Goal: Task Accomplishment & Management: Manage account settings

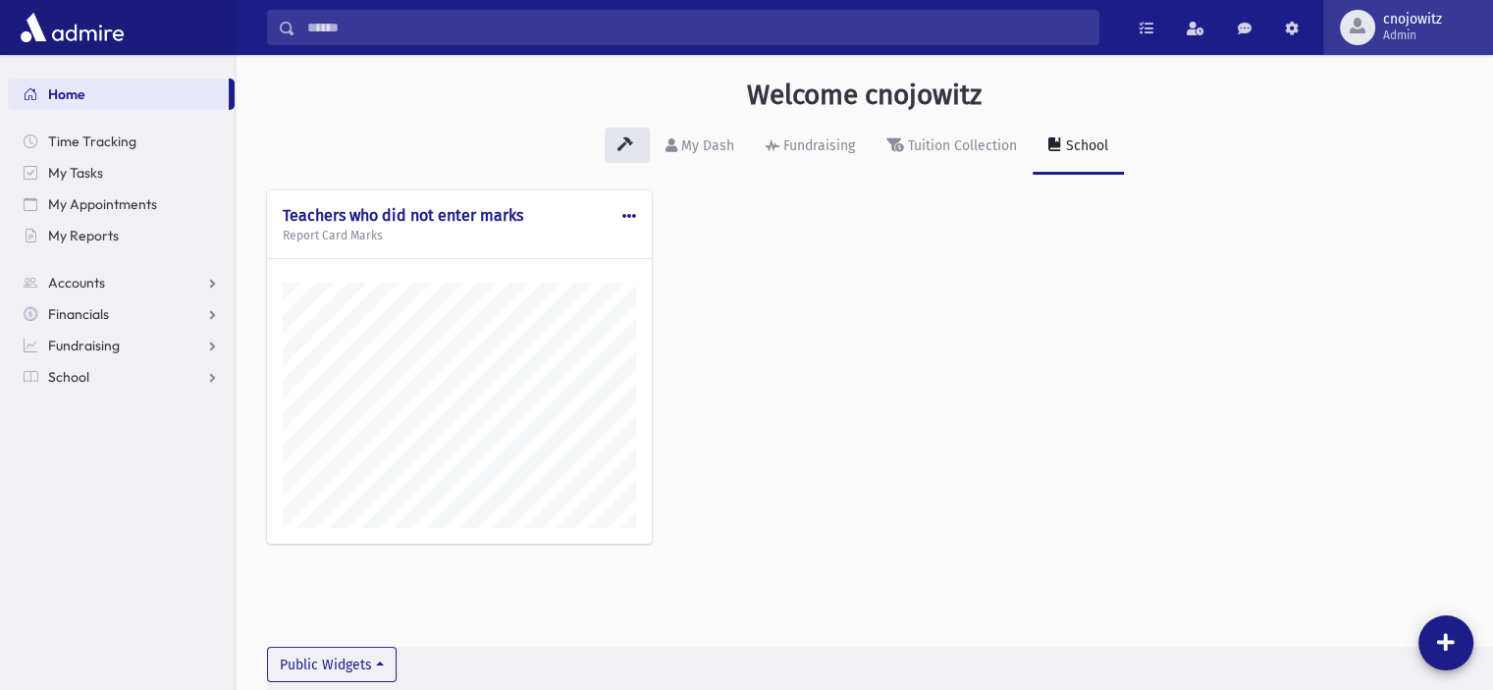
scroll to position [679, 1257]
click at [1390, 26] on span "cnojowitz" at bounding box center [1412, 20] width 59 height 16
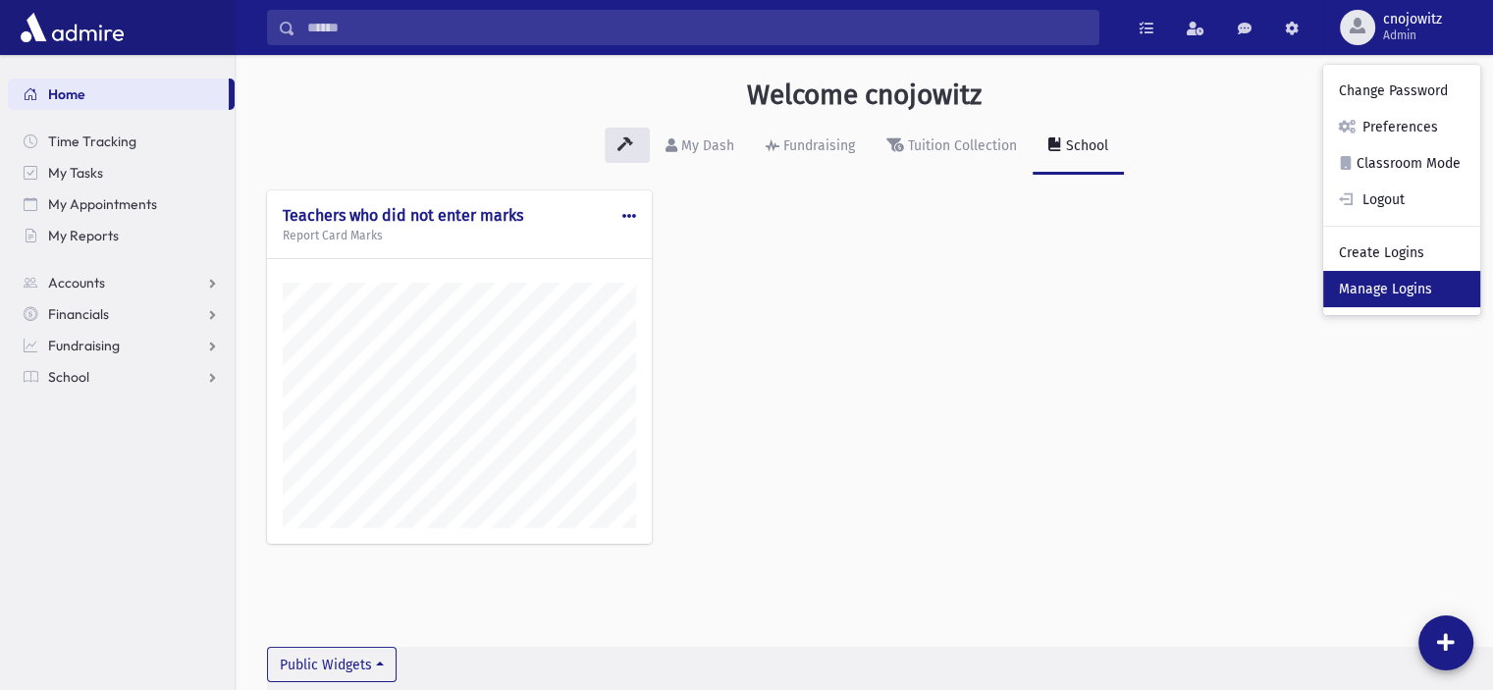
click at [1395, 295] on link "Manage Logins" at bounding box center [1401, 289] width 157 height 36
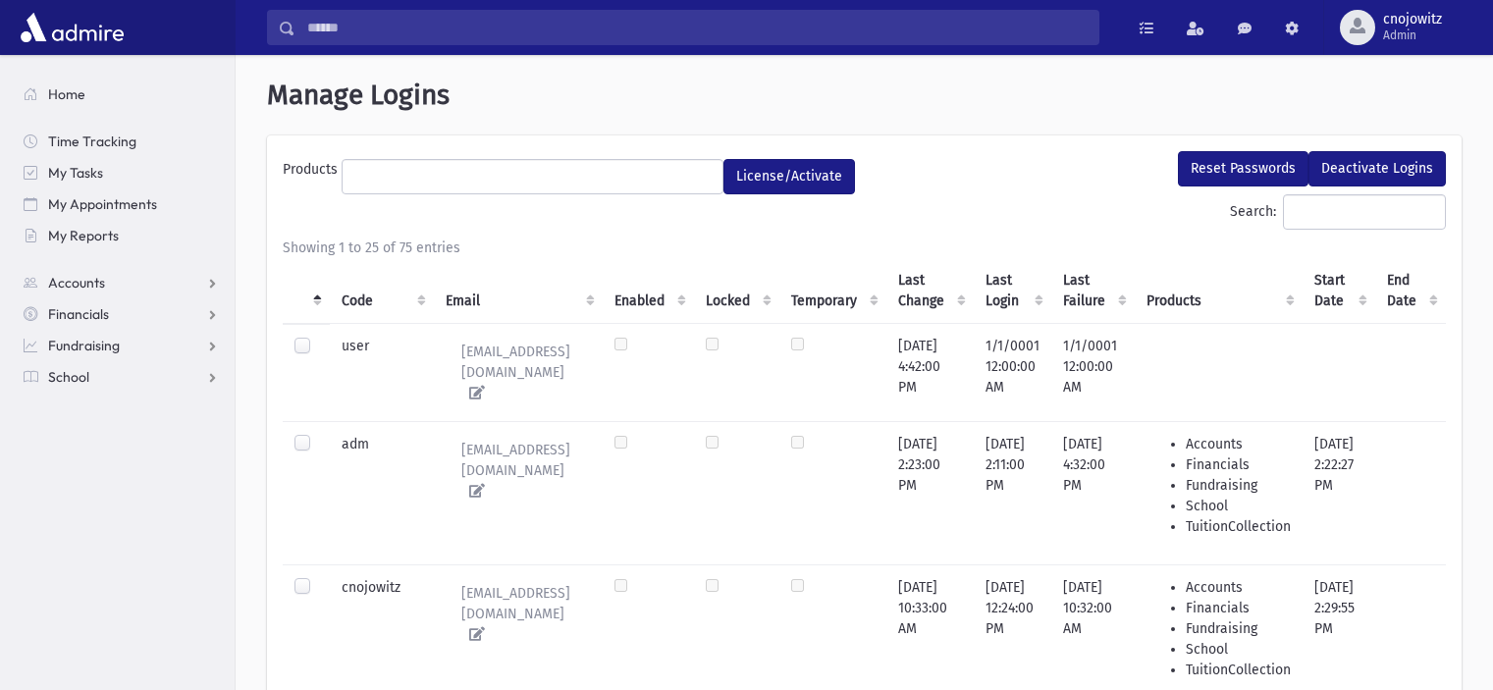
select select
click at [1398, 31] on span "Admin" at bounding box center [1412, 35] width 59 height 16
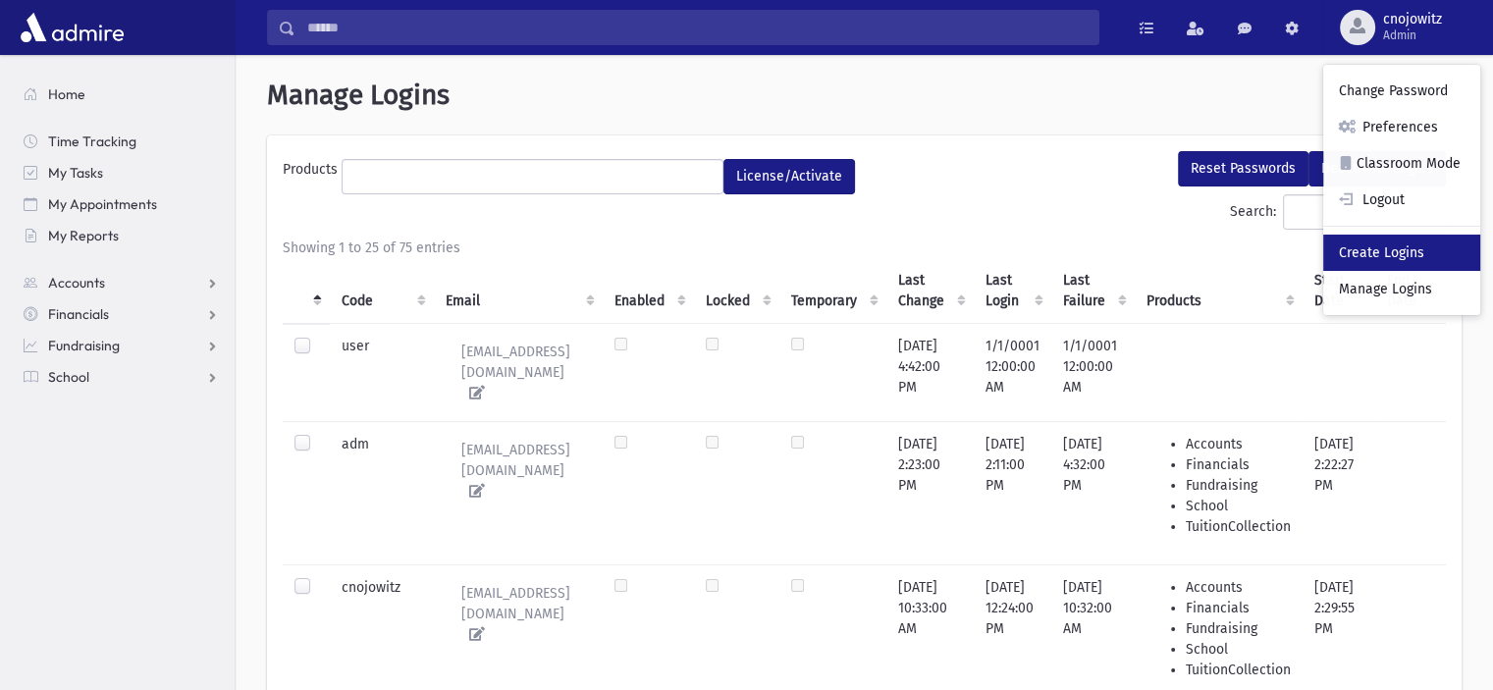
click at [1406, 248] on link "Create Logins" at bounding box center [1401, 253] width 157 height 36
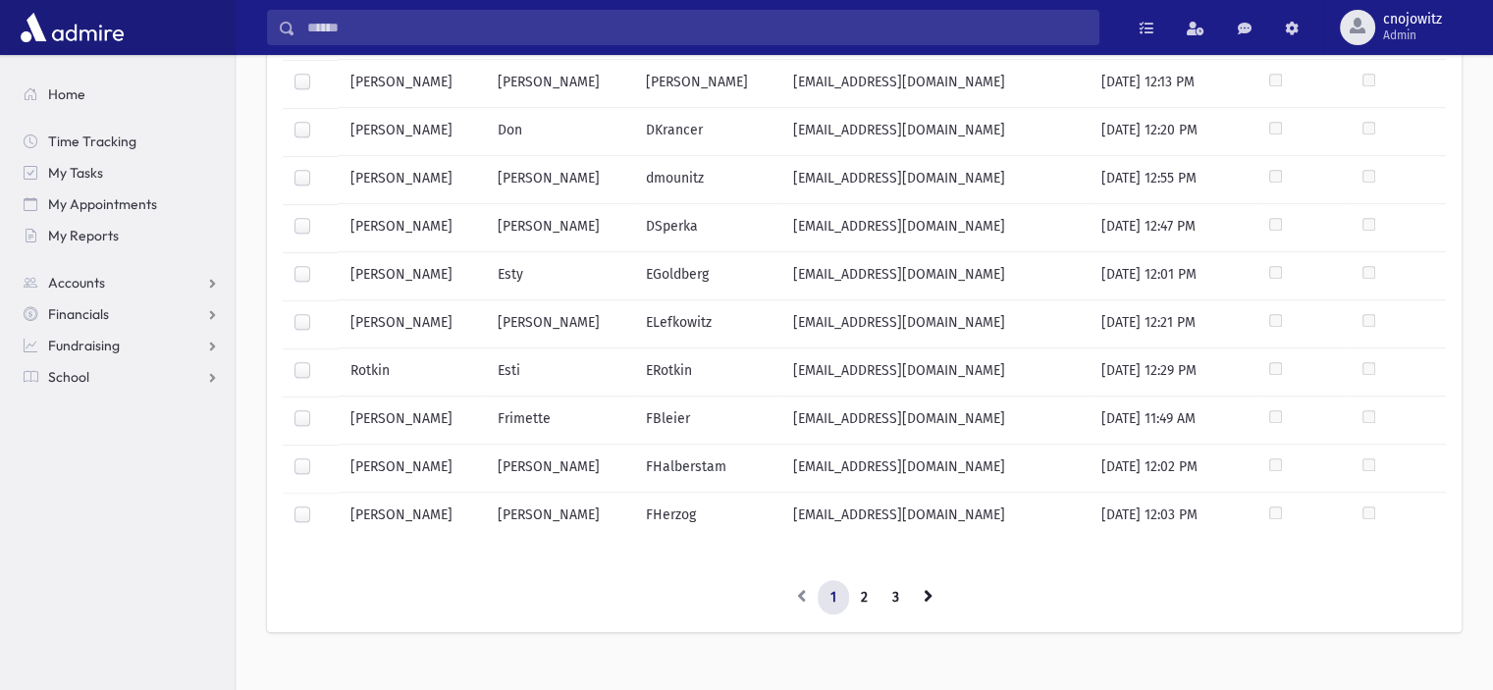
scroll to position [945, 0]
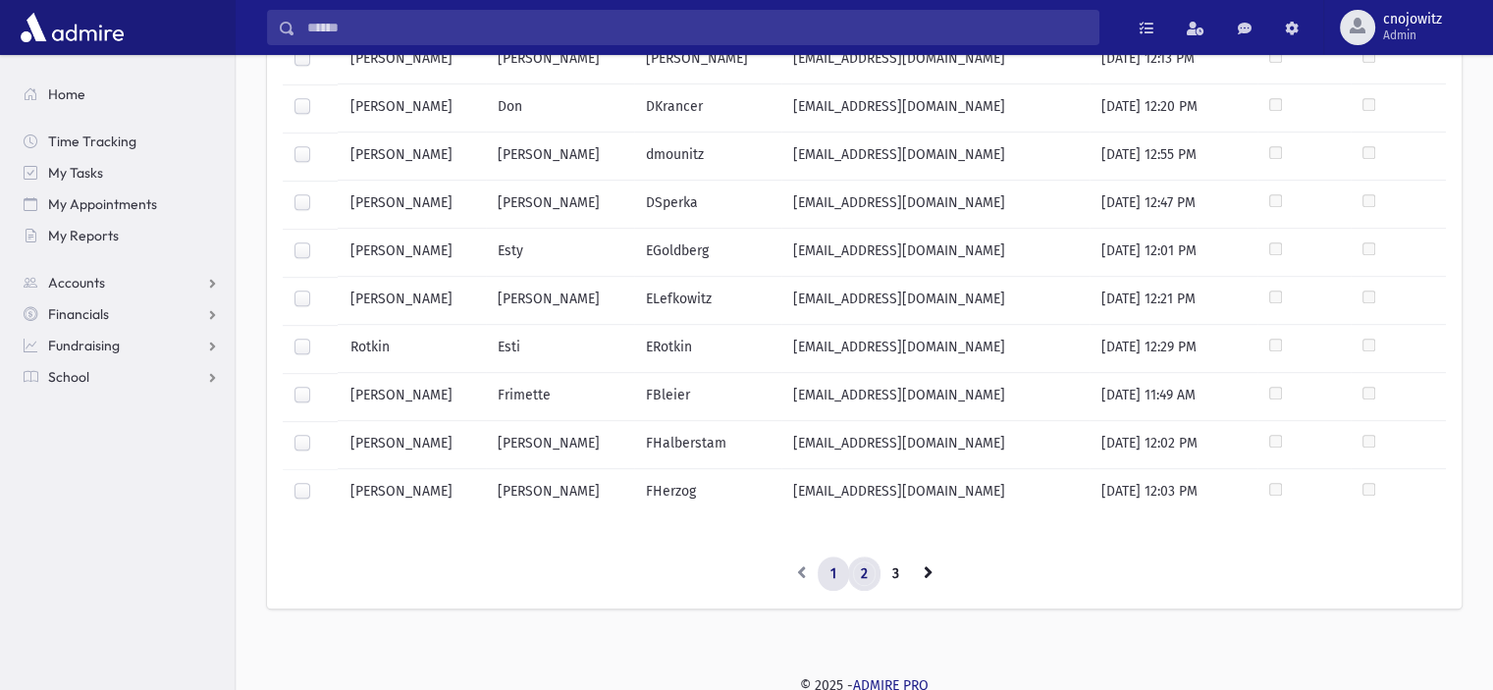
click at [860, 568] on link "2" at bounding box center [864, 574] width 32 height 35
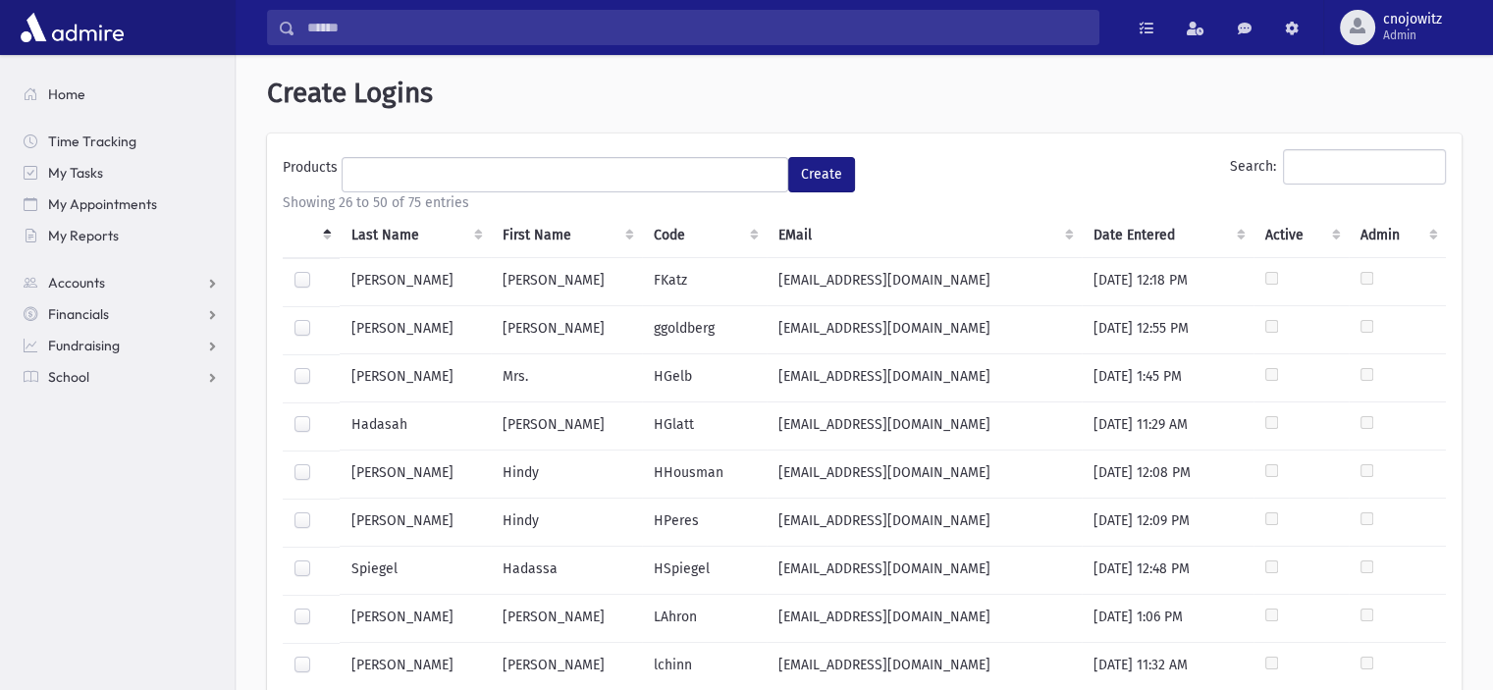
scroll to position [0, 0]
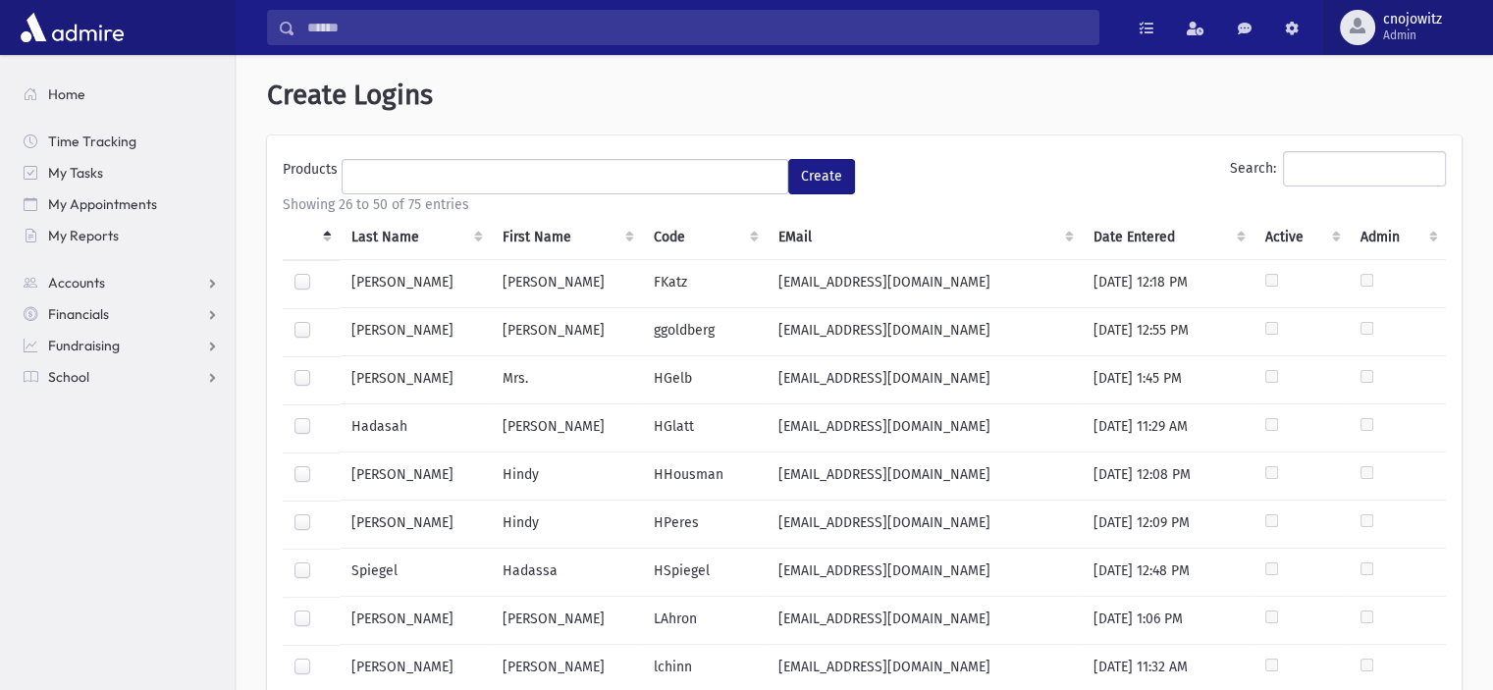
click at [1423, 23] on span "cnojowitz" at bounding box center [1412, 20] width 59 height 16
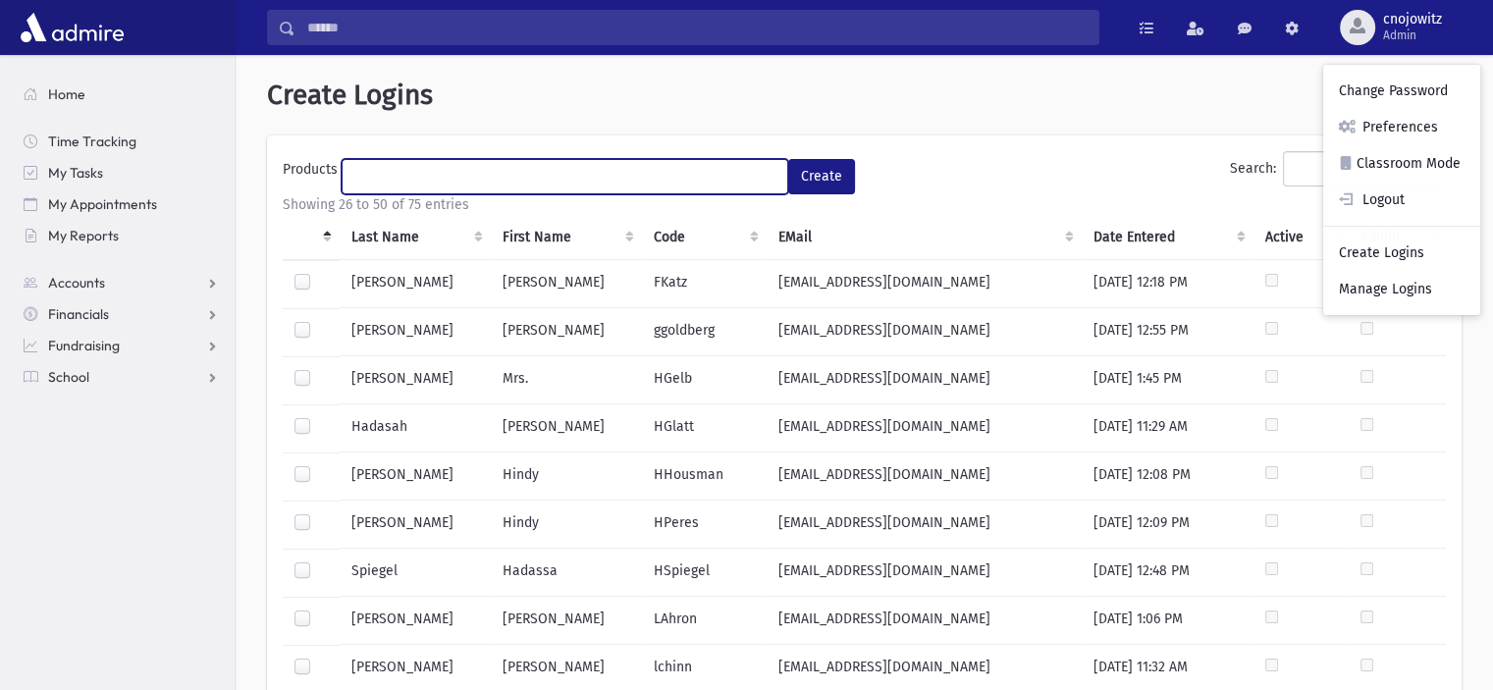
click at [515, 171] on ul at bounding box center [565, 174] width 445 height 29
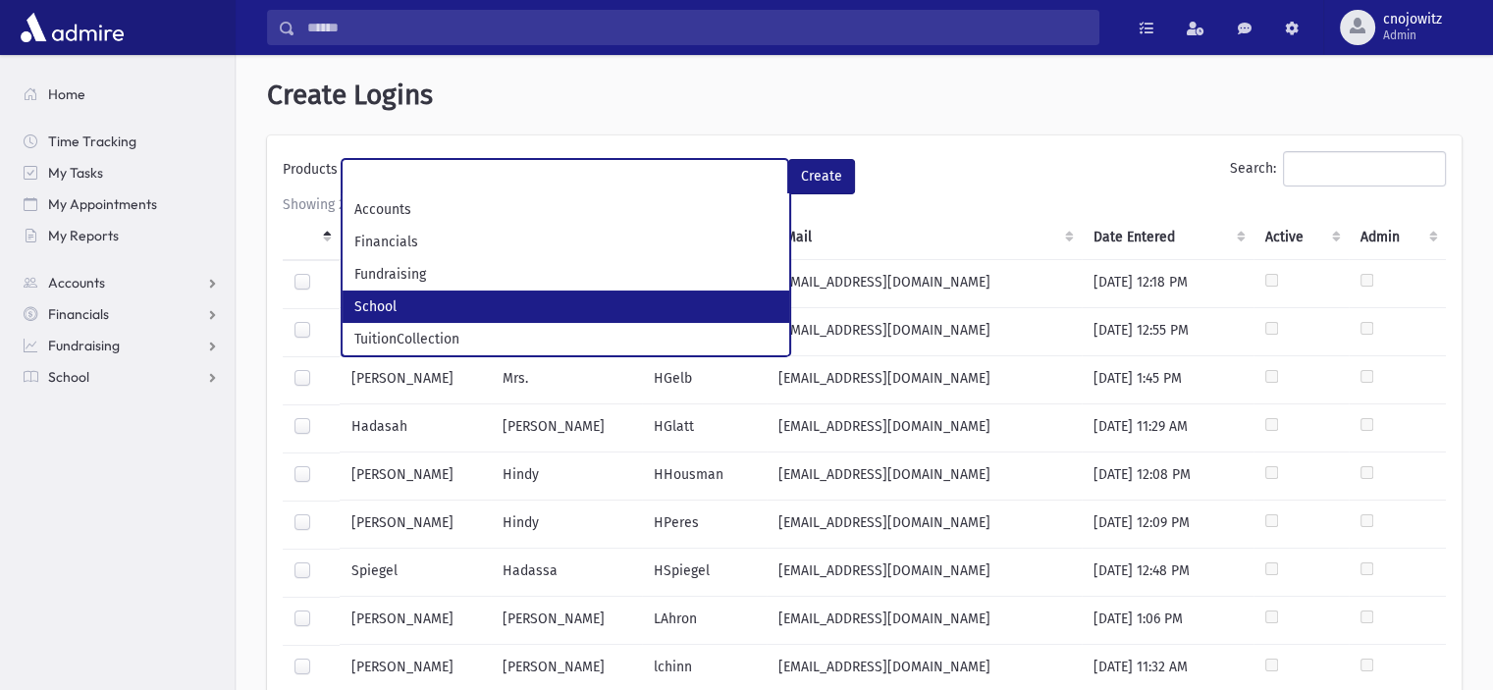
scroll to position [52, 0]
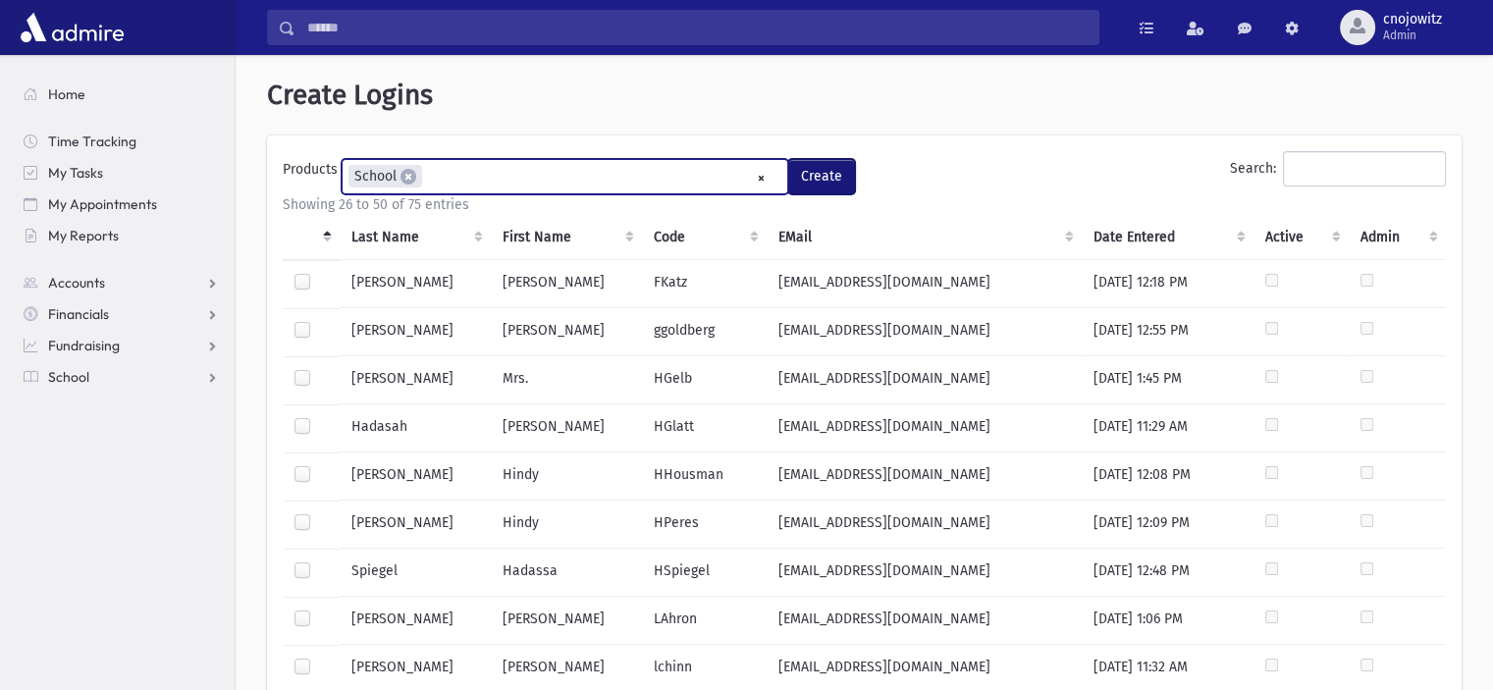
click at [820, 184] on button "Create" at bounding box center [821, 176] width 67 height 35
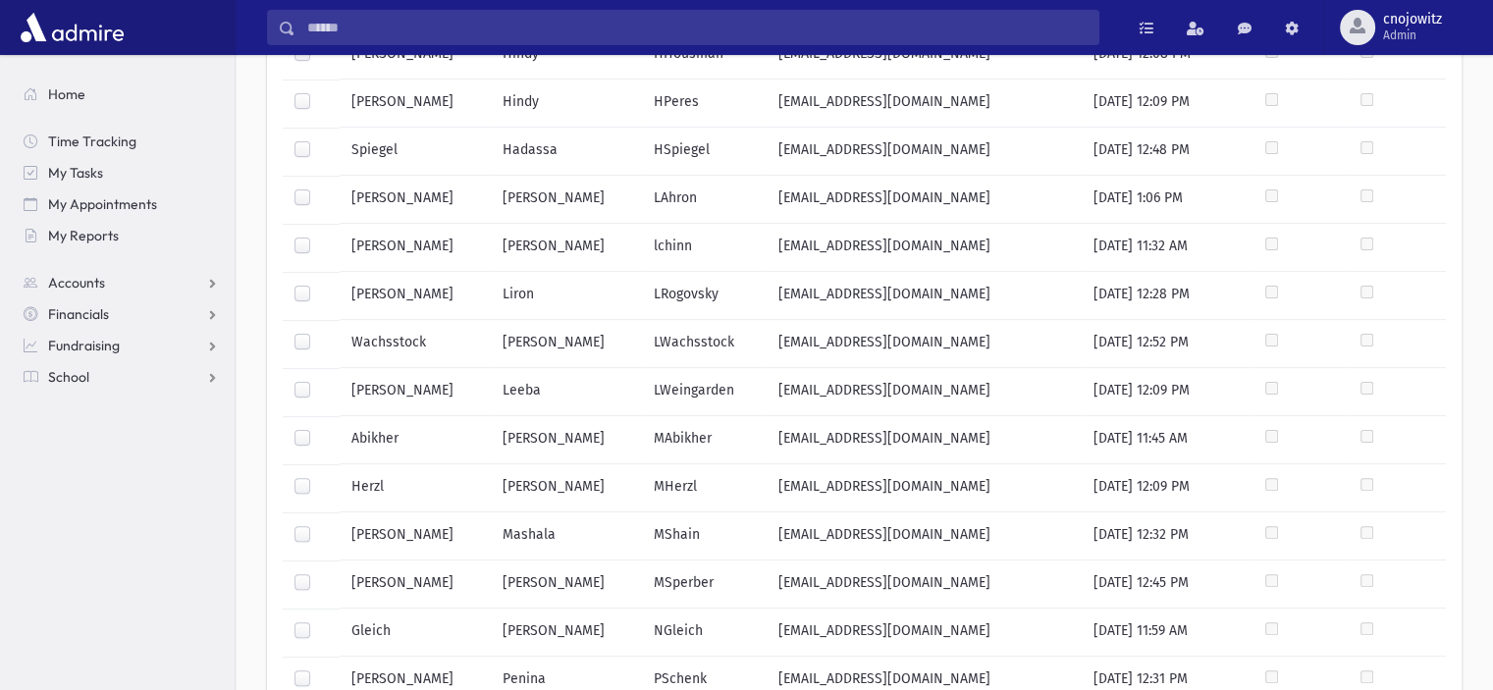
scroll to position [589, 0]
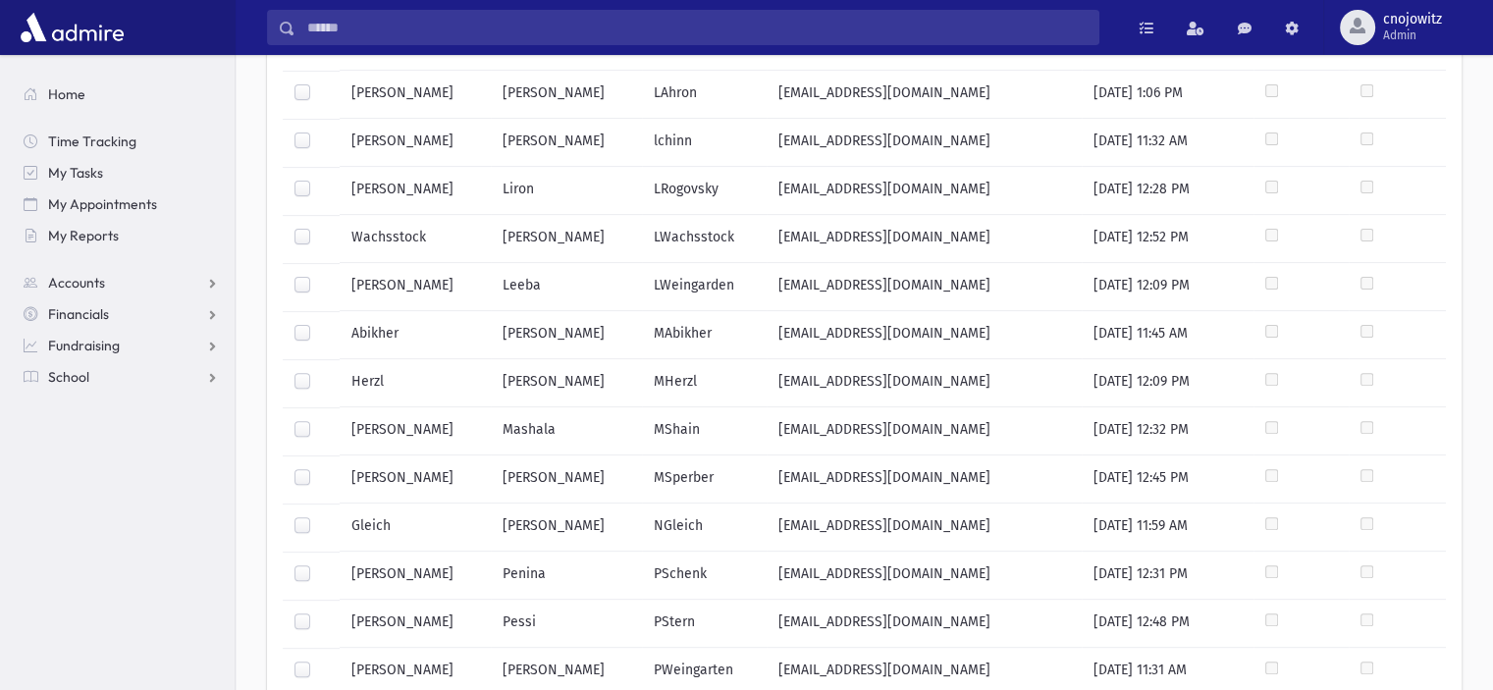
click at [318, 372] on label at bounding box center [318, 372] width 0 height 0
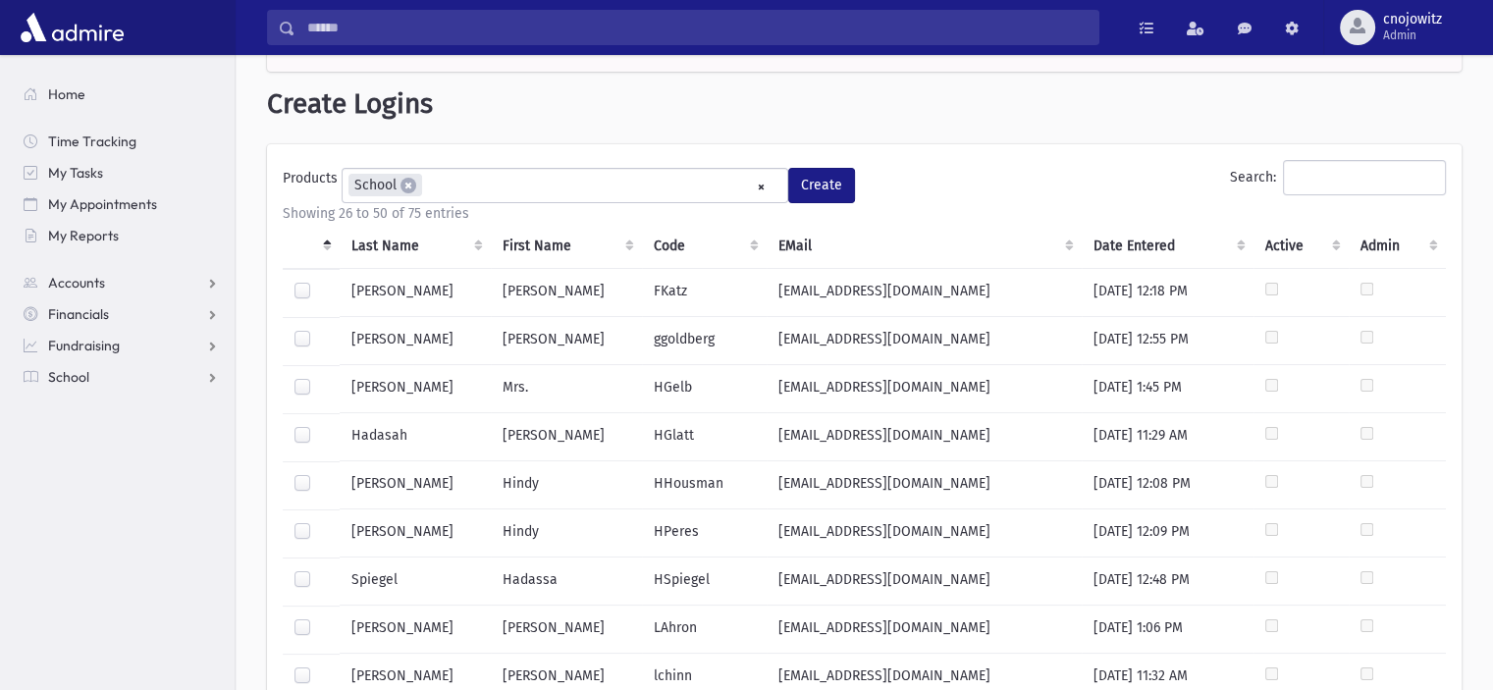
scroll to position [0, 0]
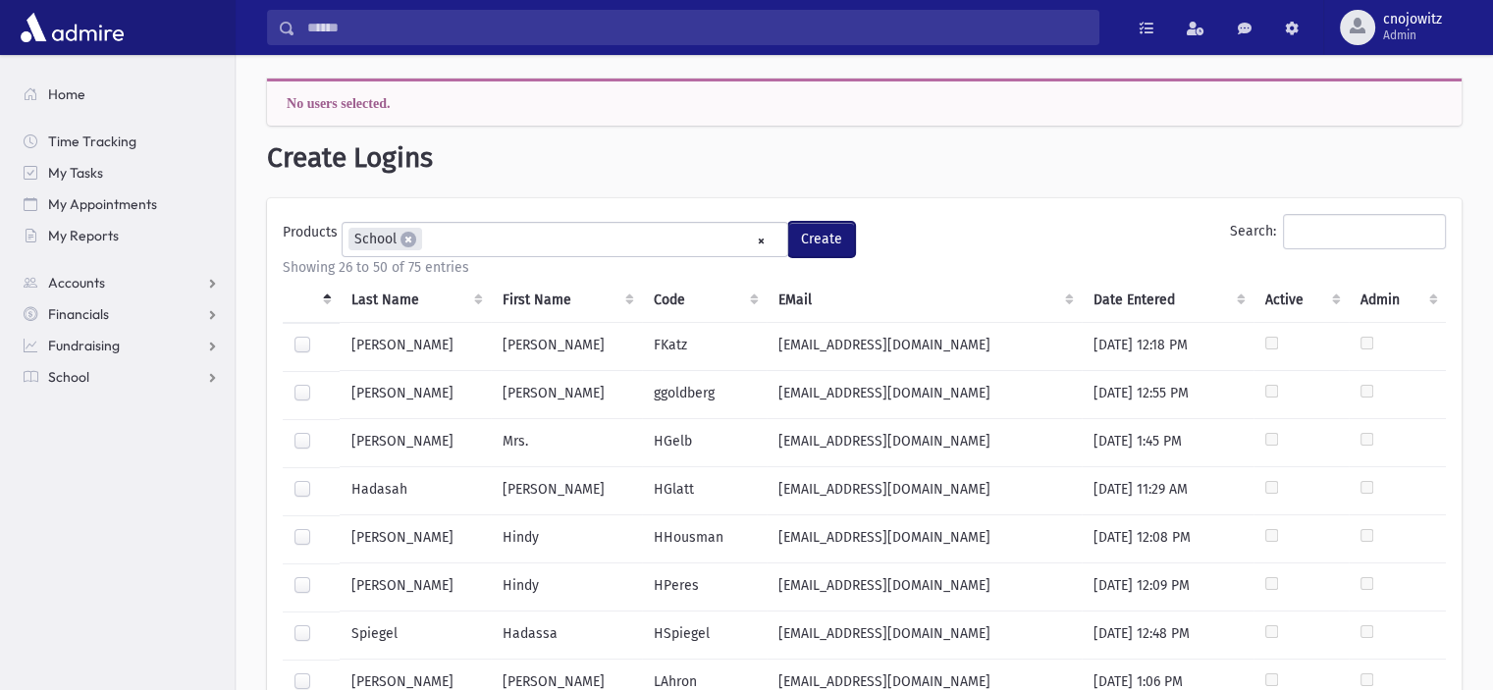
click at [830, 231] on button "Create" at bounding box center [821, 239] width 67 height 35
click at [609, 227] on ul "× × School" at bounding box center [565, 239] width 445 height 32
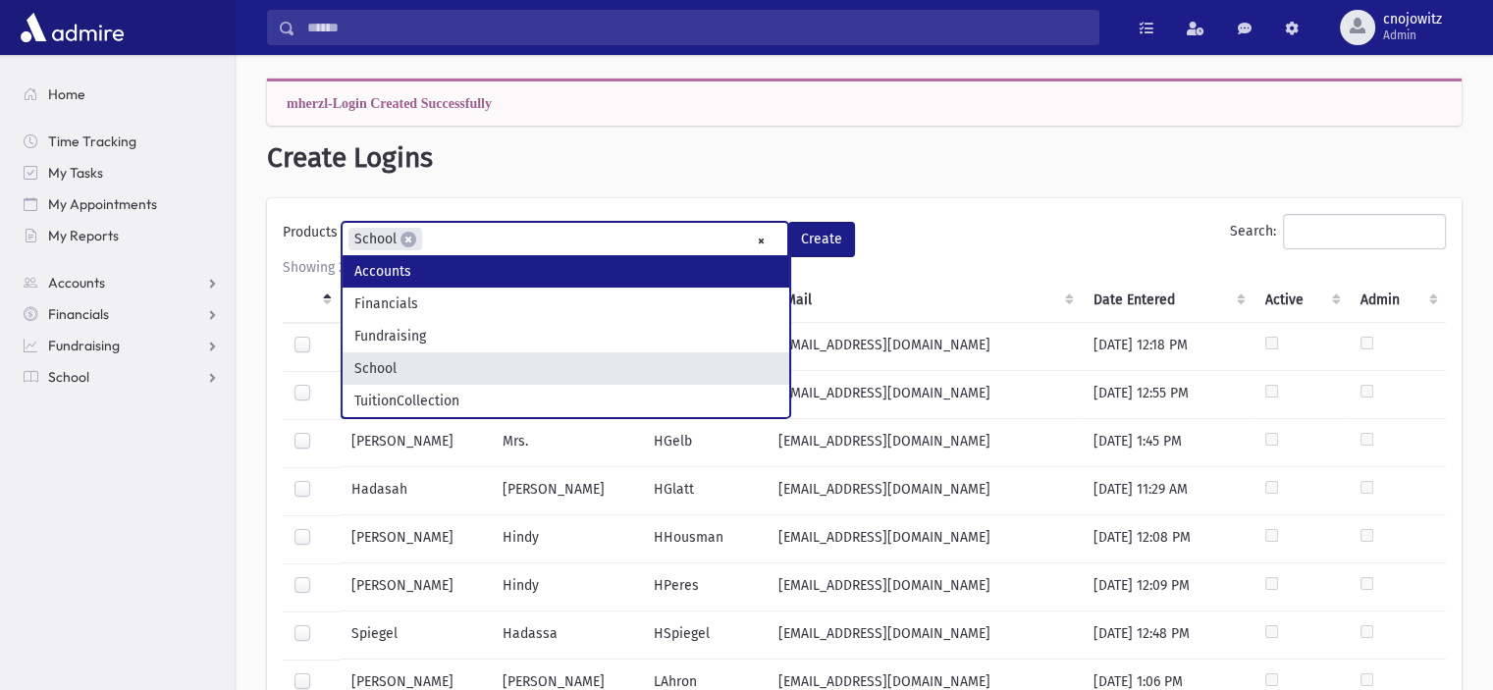
select select "*"
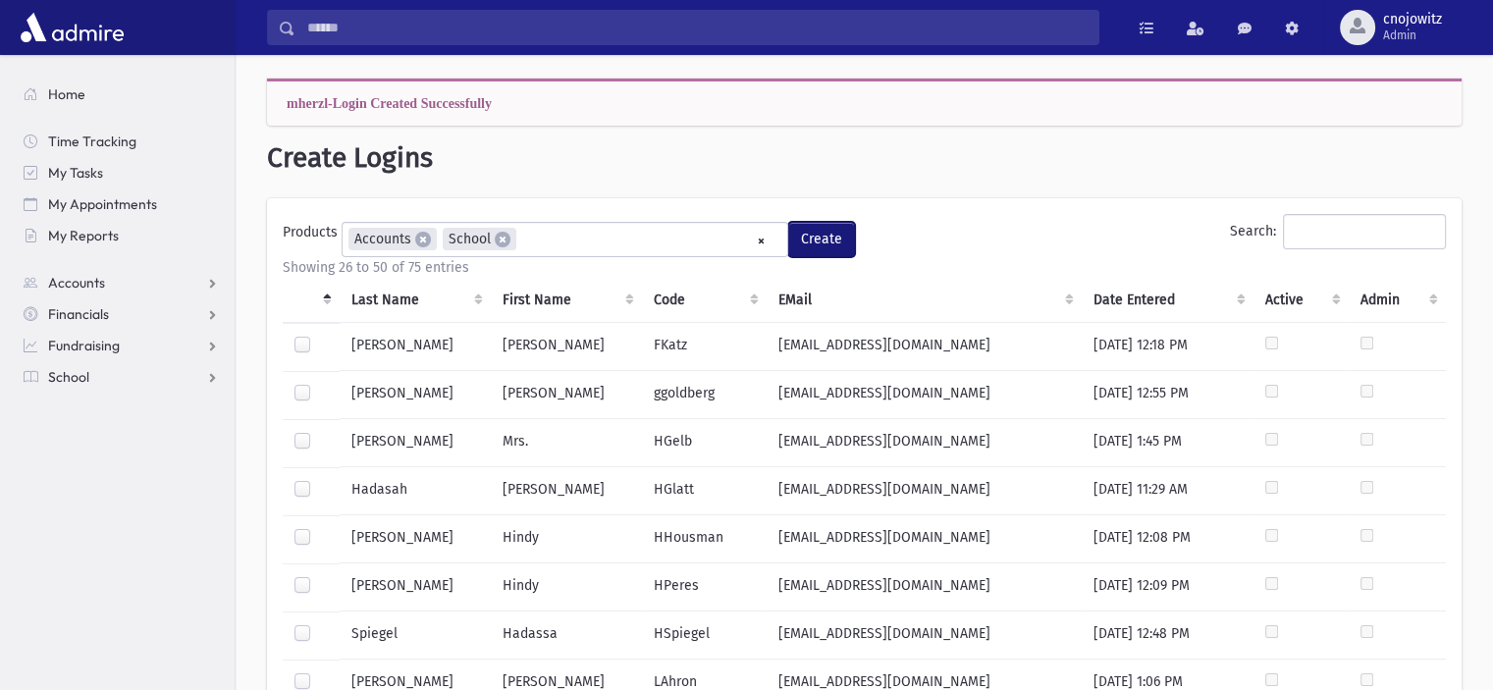
click at [804, 235] on button "Create" at bounding box center [821, 239] width 67 height 35
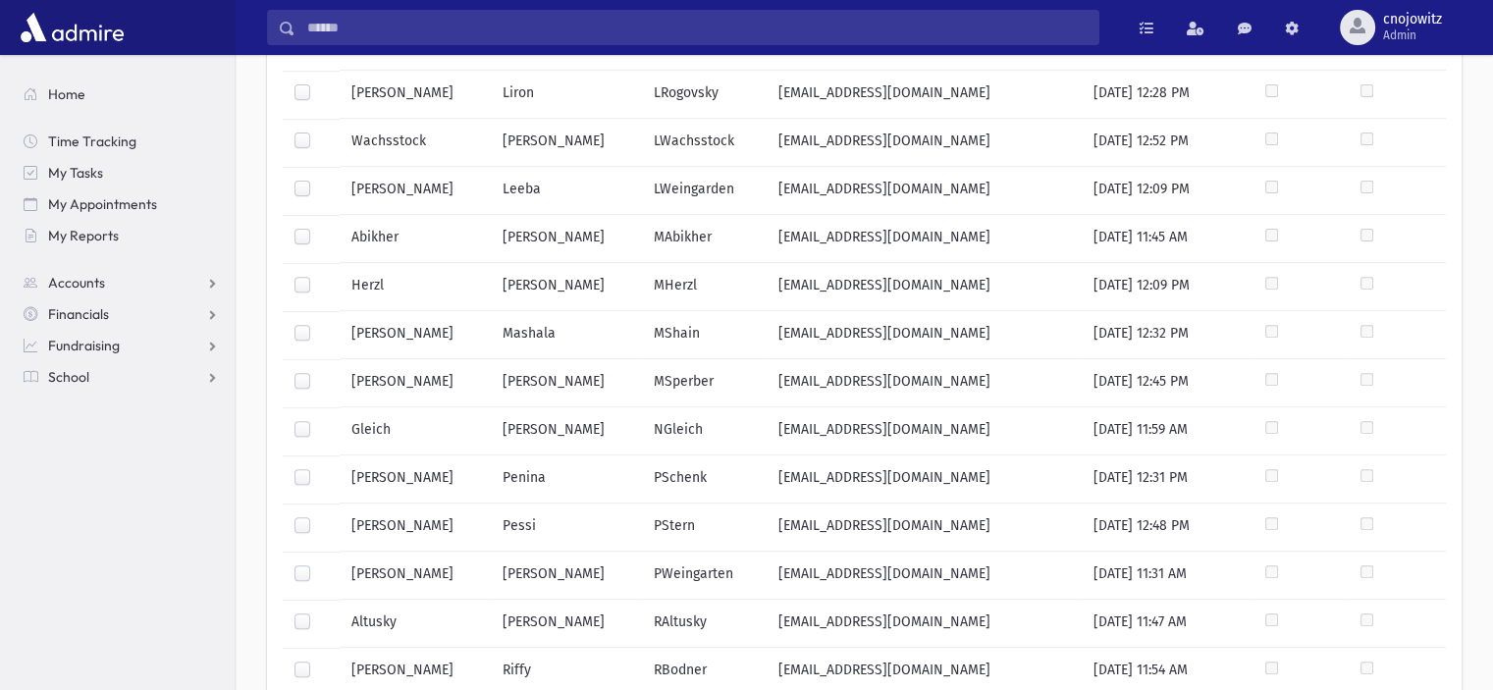
scroll to position [687, 0]
click at [318, 274] on label at bounding box center [318, 274] width 0 height 0
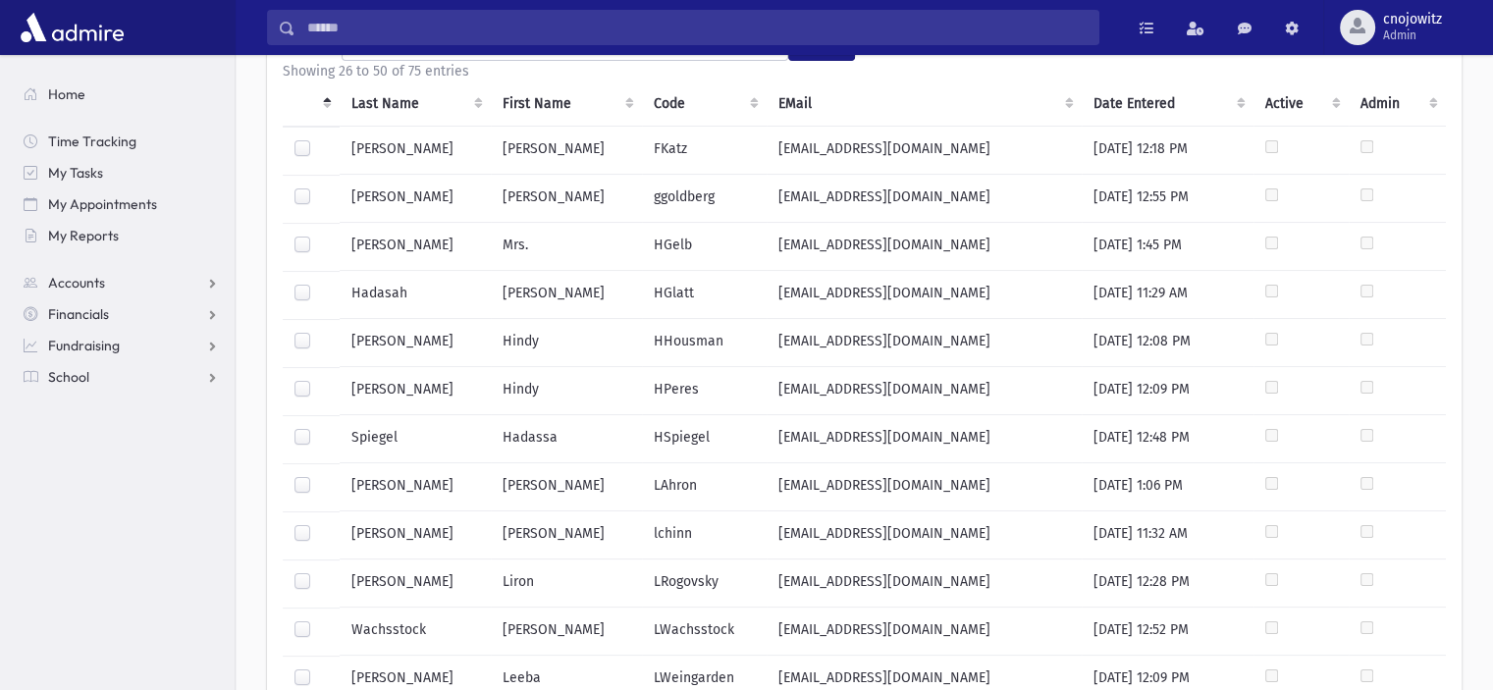
scroll to position [0, 0]
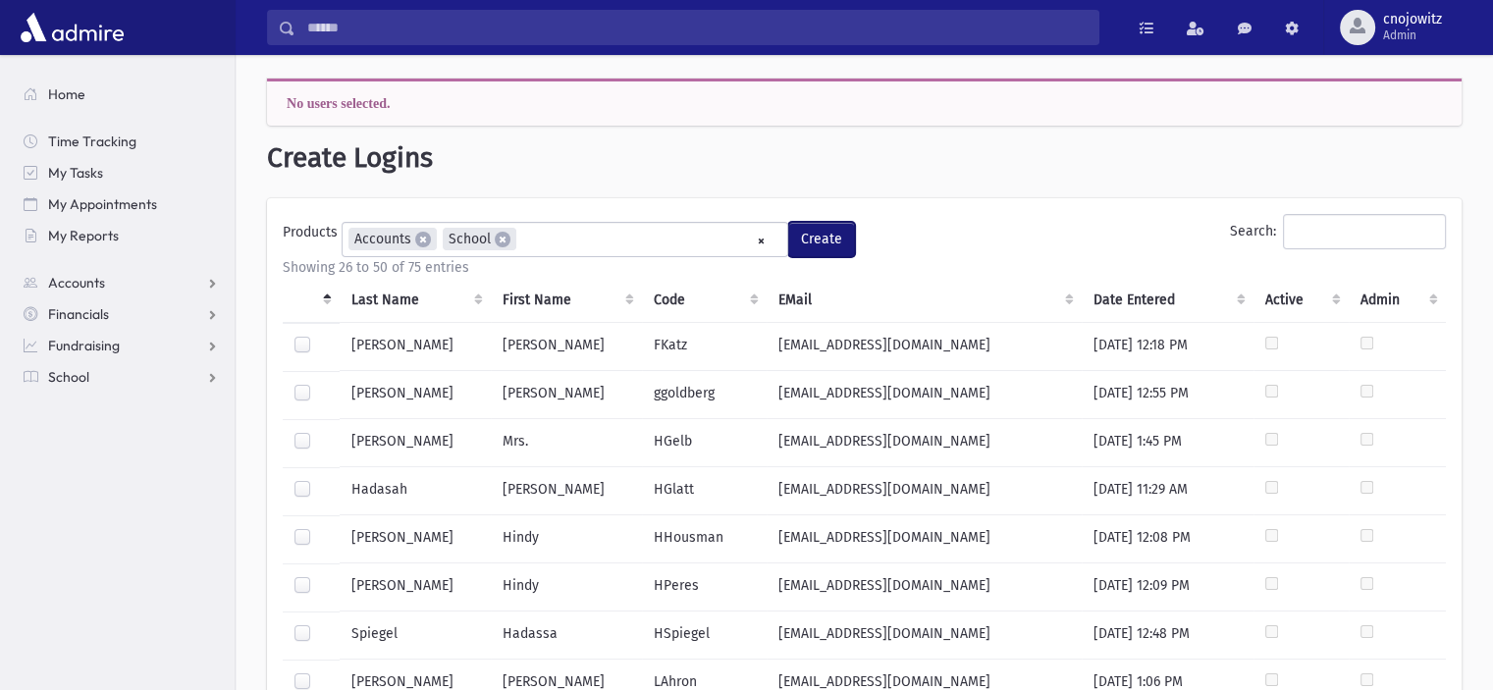
click at [809, 235] on button "Create" at bounding box center [821, 239] width 67 height 35
